Goal: Information Seeking & Learning: Find specific page/section

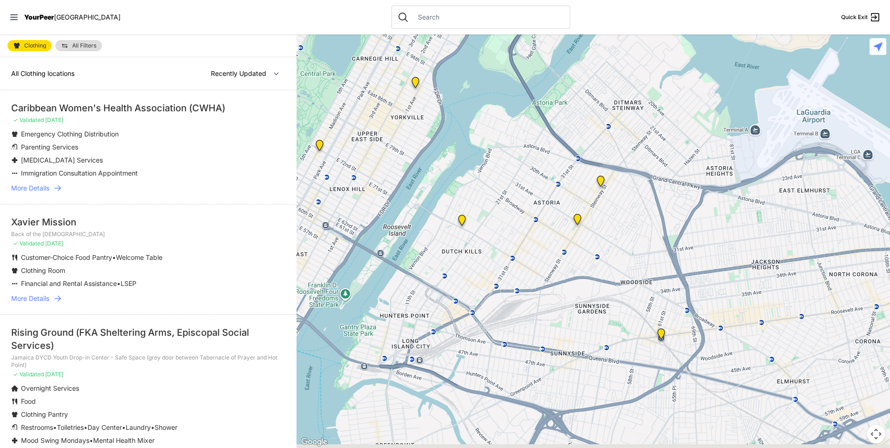
drag, startPoint x: 738, startPoint y: 357, endPoint x: 577, endPoint y: 169, distance: 248.1
click at [577, 169] on div at bounding box center [592, 240] width 593 height 413
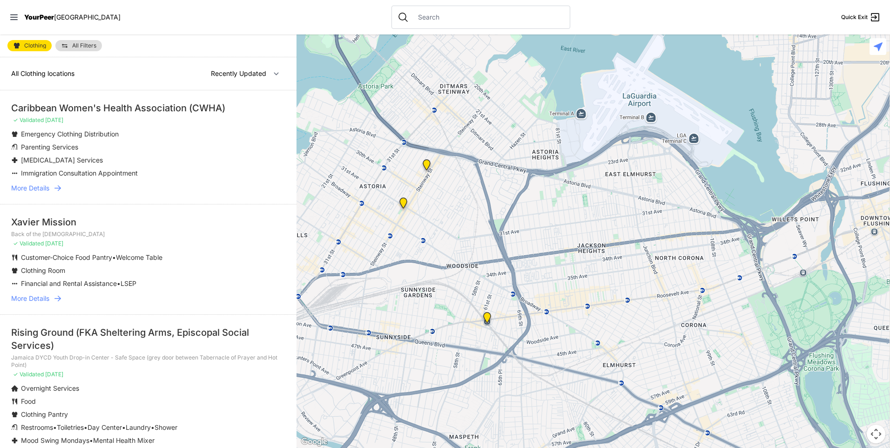
drag, startPoint x: 678, startPoint y: 313, endPoint x: 502, endPoint y: 322, distance: 176.1
click at [502, 322] on div at bounding box center [592, 240] width 593 height 413
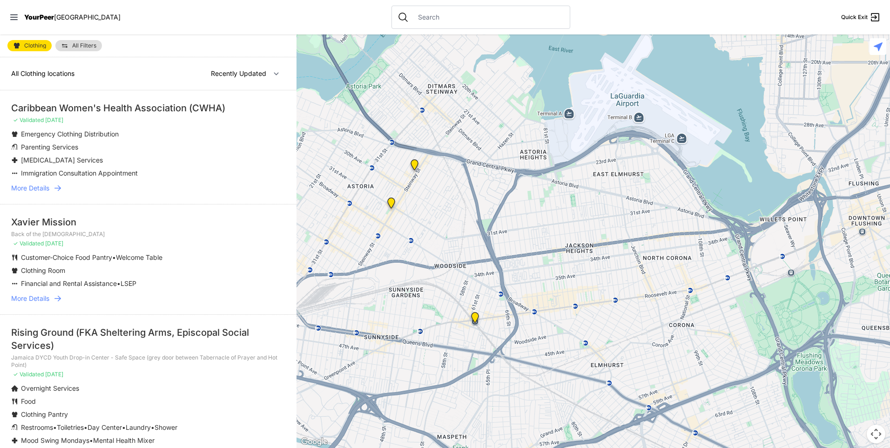
click at [470, 319] on img "Woodside Youth Drop-in Center" at bounding box center [475, 319] width 12 height 15
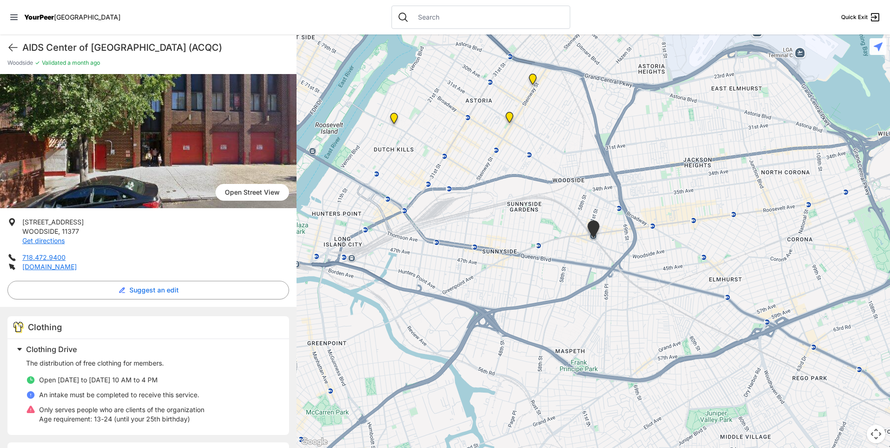
scroll to position [93, 0]
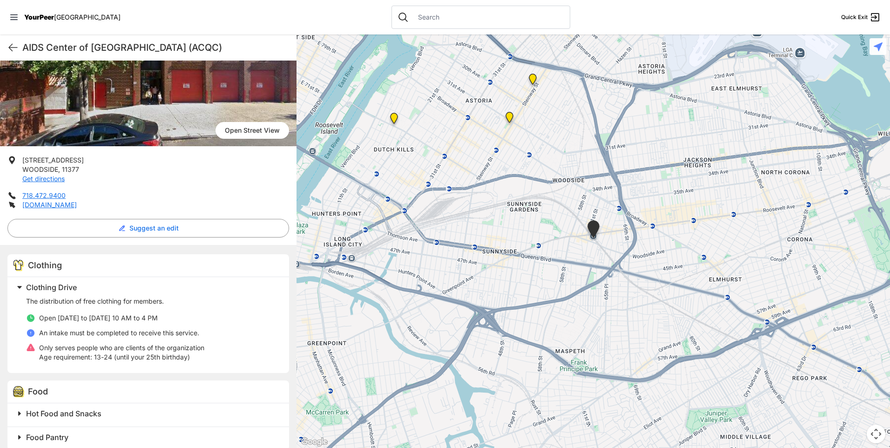
select select "recentlyUpdated"
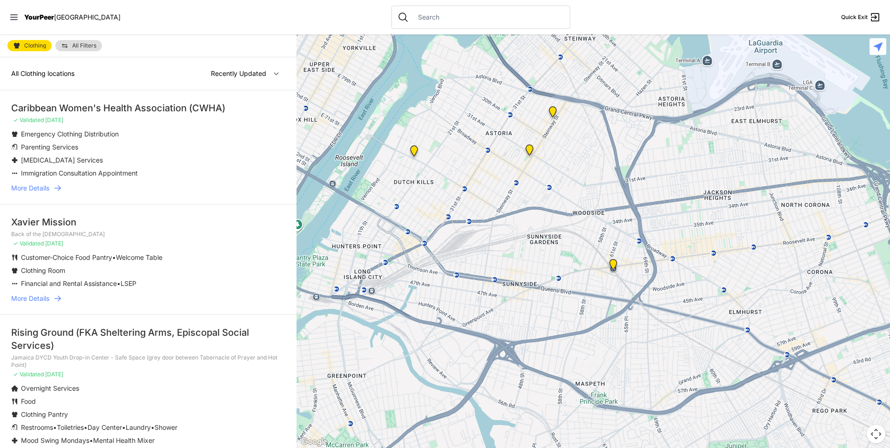
drag, startPoint x: 670, startPoint y: 341, endPoint x: 332, endPoint y: 91, distance: 420.2
click at [332, 91] on div at bounding box center [592, 240] width 593 height 413
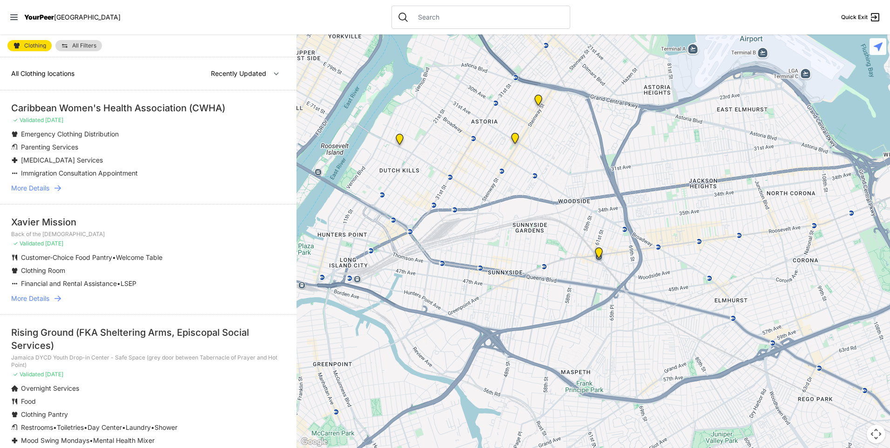
click at [511, 141] on img at bounding box center [515, 140] width 12 height 15
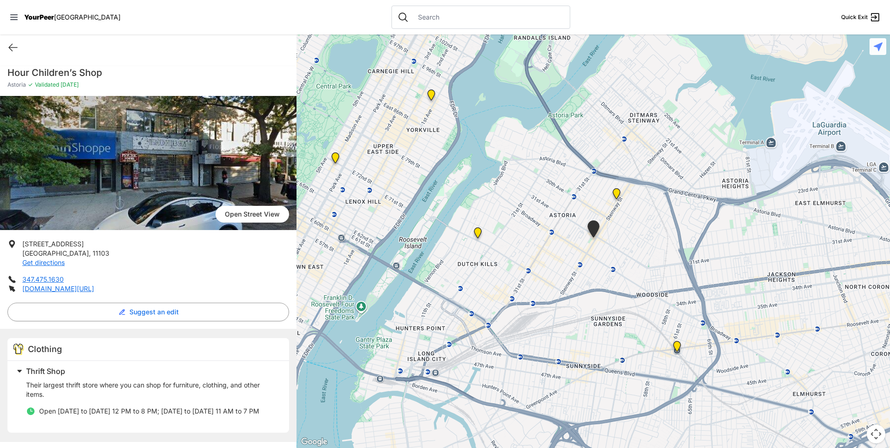
click at [617, 190] on img at bounding box center [617, 195] width 12 height 15
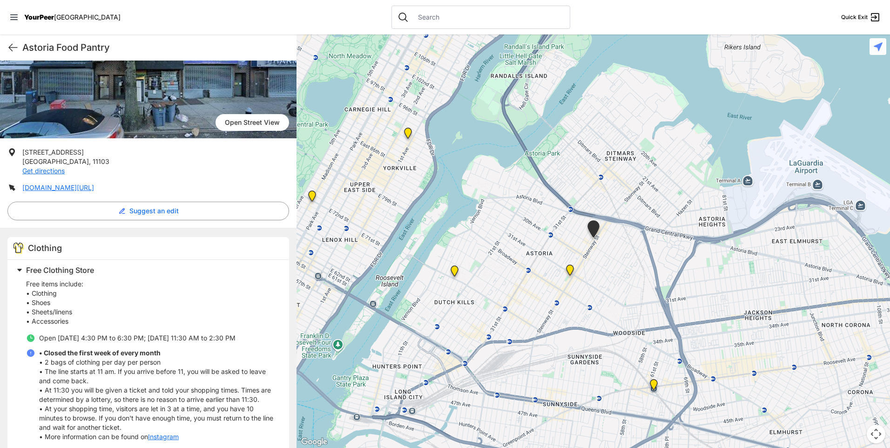
scroll to position [47, 0]
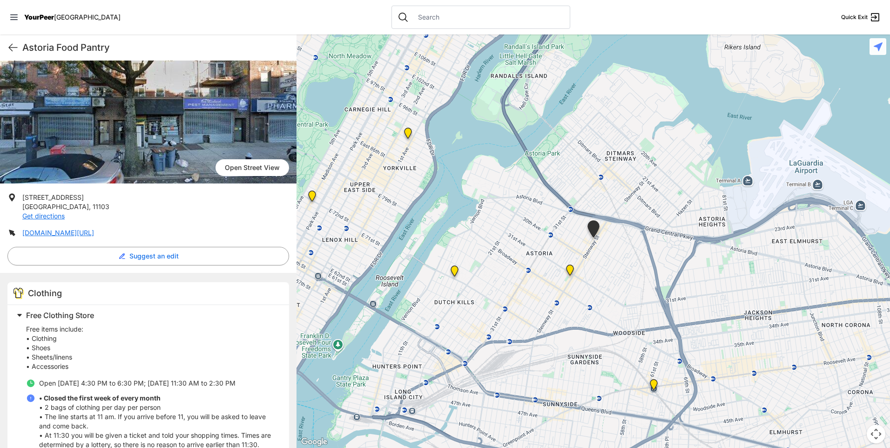
click at [459, 271] on img "Fancy Thrift Shop" at bounding box center [455, 272] width 12 height 15
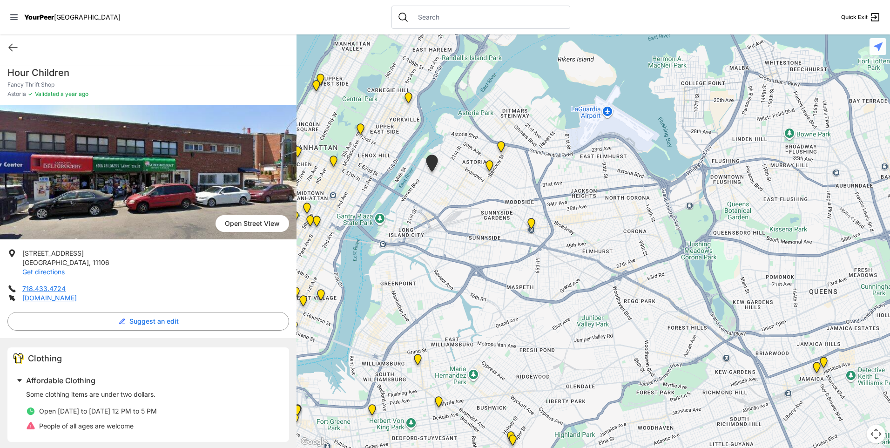
drag, startPoint x: 705, startPoint y: 350, endPoint x: 540, endPoint y: 232, distance: 203.1
click at [540, 232] on div at bounding box center [592, 240] width 593 height 413
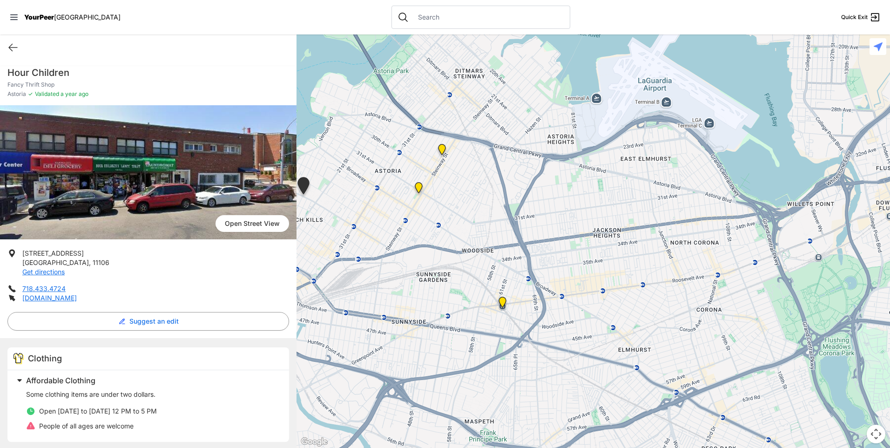
drag, startPoint x: 645, startPoint y: 107, endPoint x: 630, endPoint y: 198, distance: 91.6
click at [630, 198] on div at bounding box center [592, 240] width 593 height 413
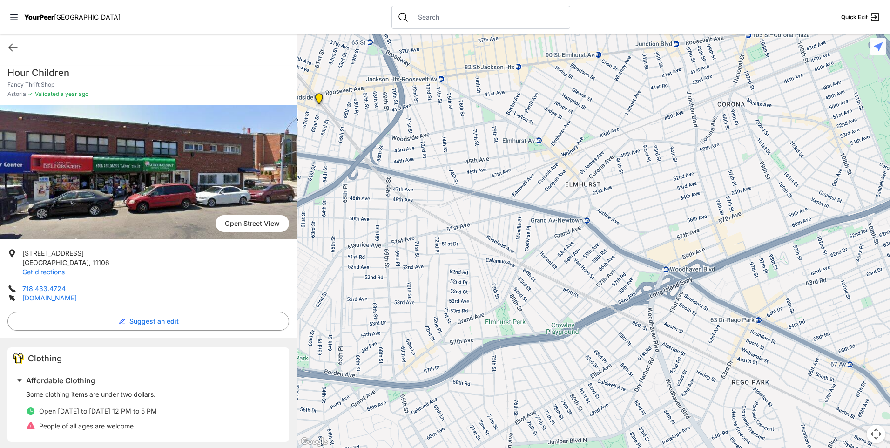
drag, startPoint x: 415, startPoint y: 288, endPoint x: 403, endPoint y: 21, distance: 266.9
click at [403, 22] on div "Close panel YourPeer [GEOGRAPHIC_DATA] Quick Exit Single Adult Families Soup Ki…" at bounding box center [445, 224] width 890 height 448
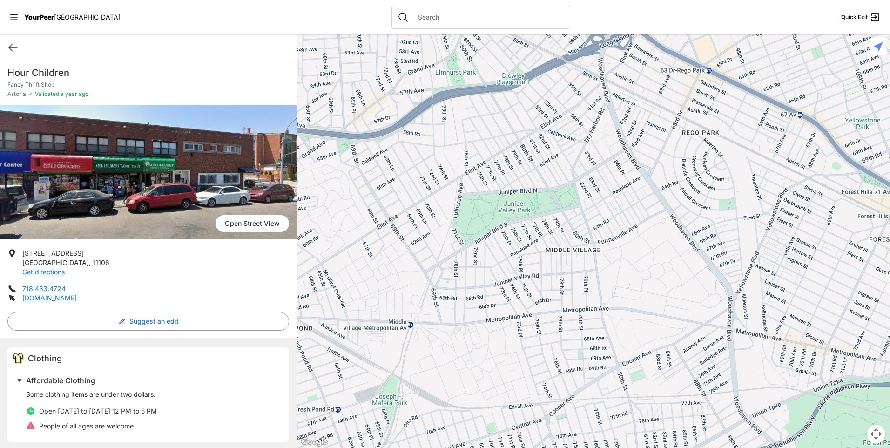
drag, startPoint x: 437, startPoint y: 360, endPoint x: 390, endPoint y: 109, distance: 255.2
click at [390, 109] on div at bounding box center [592, 240] width 593 height 413
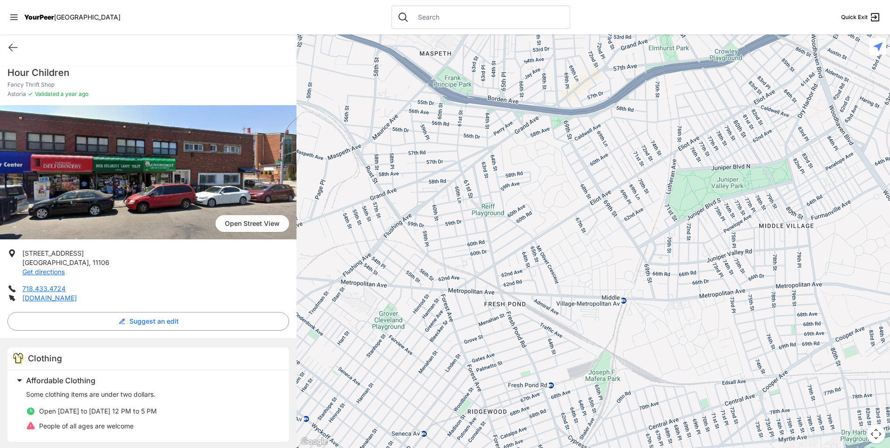
drag, startPoint x: 386, startPoint y: 246, endPoint x: 622, endPoint y: 228, distance: 237.1
click at [622, 228] on div at bounding box center [592, 240] width 593 height 413
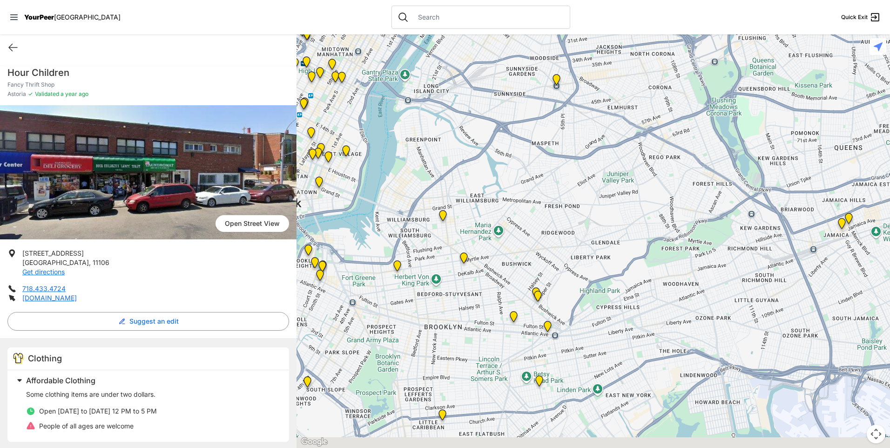
drag, startPoint x: 616, startPoint y: 355, endPoint x: 600, endPoint y: 254, distance: 102.7
click at [602, 253] on div at bounding box center [592, 240] width 593 height 413
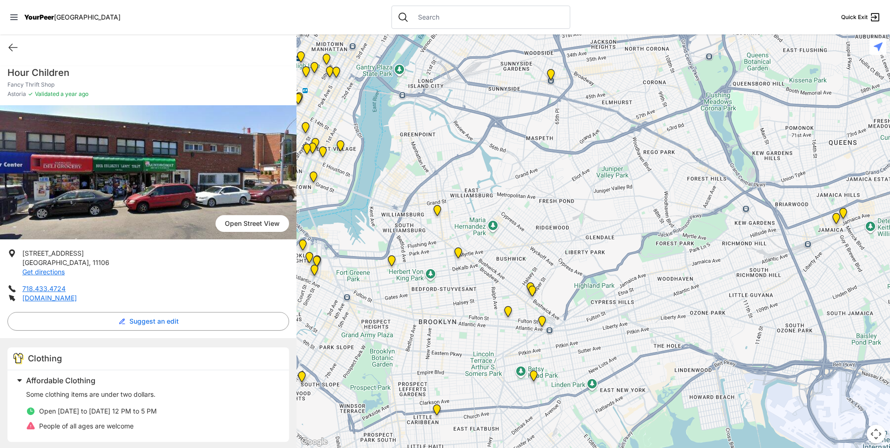
click at [432, 209] on img at bounding box center [437, 212] width 12 height 15
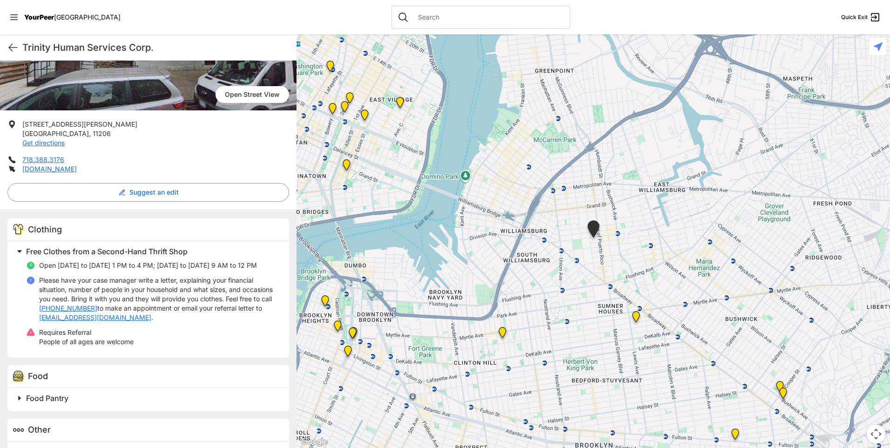
scroll to position [146, 0]
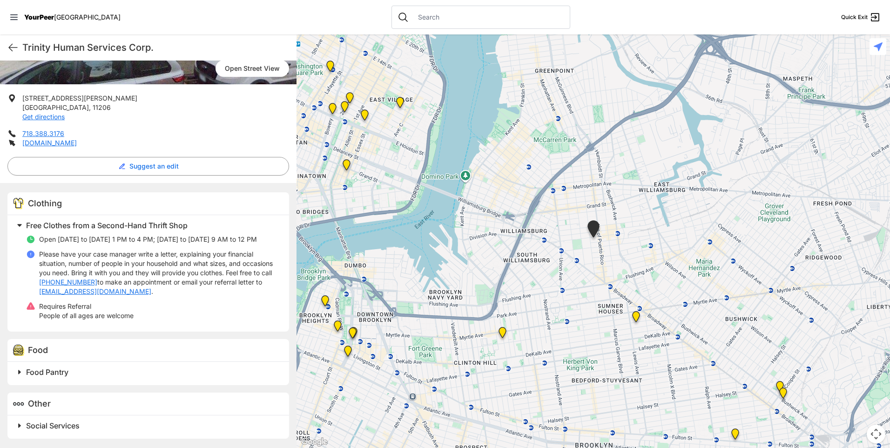
click at [35, 373] on span "Food Pantry" at bounding box center [47, 371] width 42 height 9
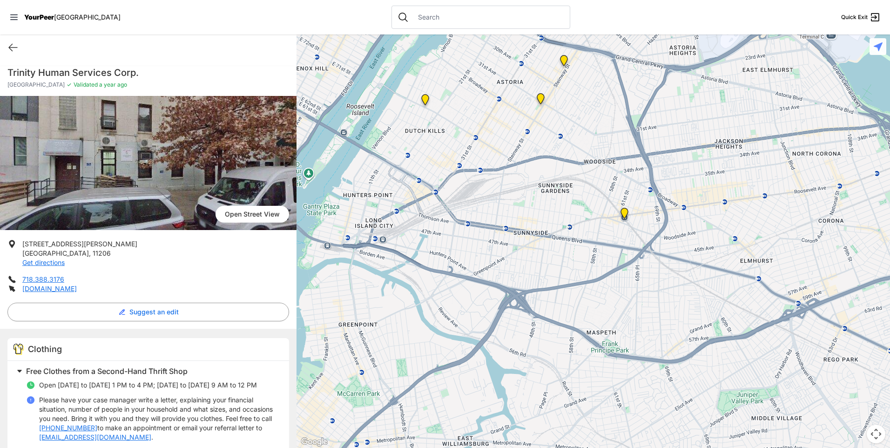
drag, startPoint x: 564, startPoint y: 282, endPoint x: 421, endPoint y: 468, distance: 234.2
click at [421, 447] on html "View map Close panel YourPeer [GEOGRAPHIC_DATA] Quick Exit Single Adult Familie…" at bounding box center [445, 224] width 890 height 448
click at [562, 64] on img at bounding box center [564, 62] width 12 height 15
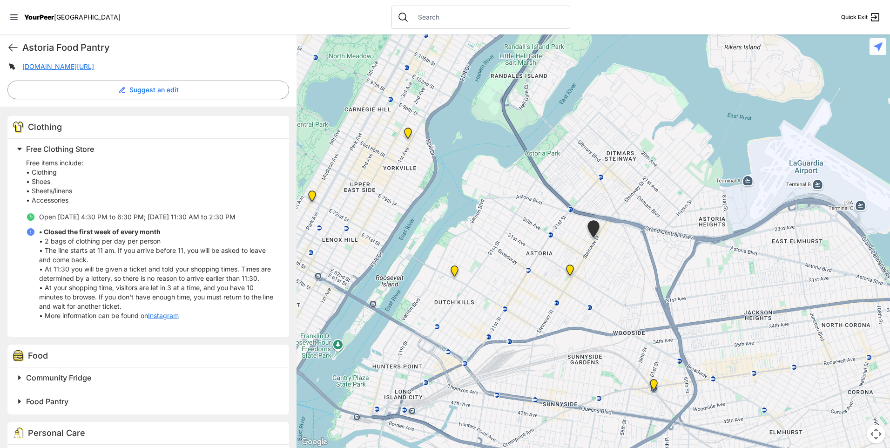
scroll to position [233, 0]
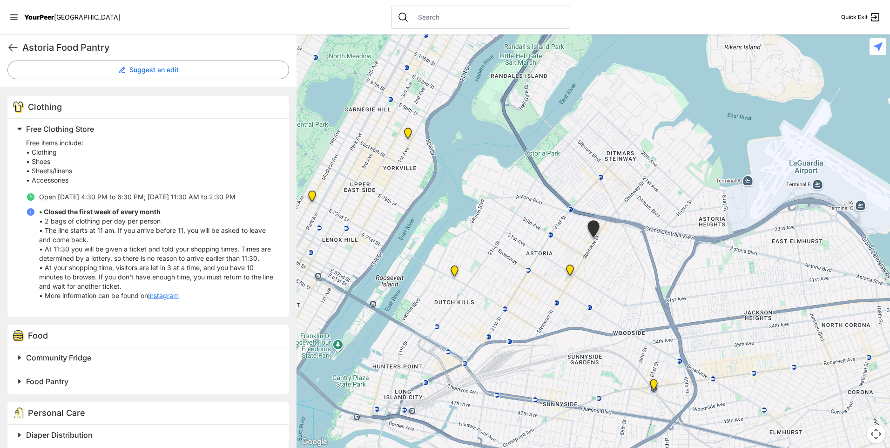
click at [52, 358] on span "Community Fridge" at bounding box center [58, 357] width 65 height 9
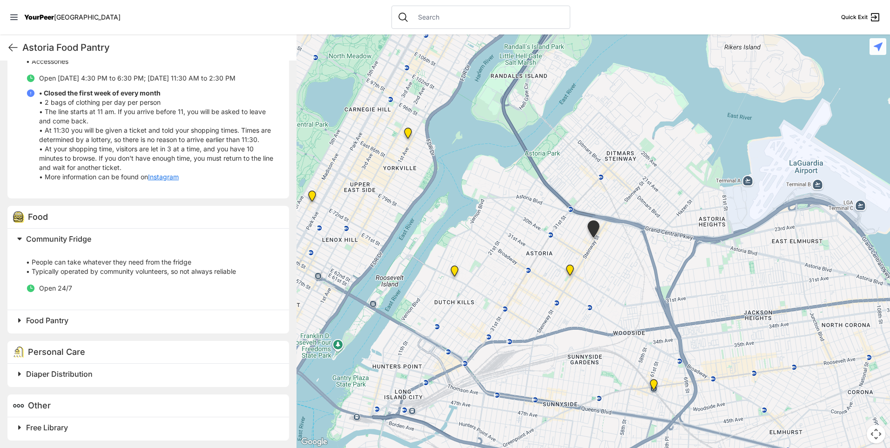
scroll to position [353, 0]
click at [61, 322] on span "Food Pantry" at bounding box center [47, 318] width 42 height 9
